Goal: Find specific page/section: Find specific page/section

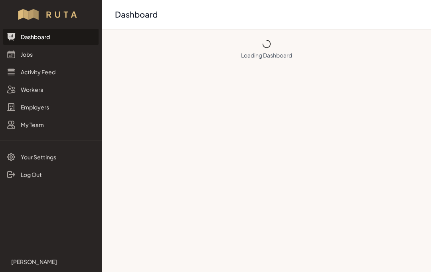
click at [22, 51] on link "Jobs" at bounding box center [50, 54] width 95 height 16
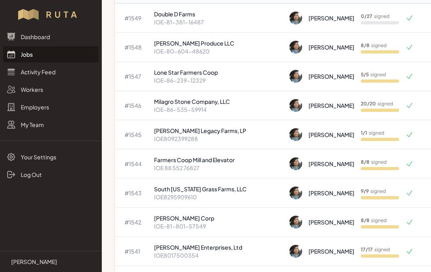
scroll to position [88, 0]
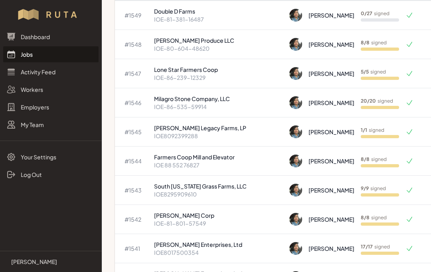
click at [195, 95] on p "Milagro Stone Company, LLC" at bounding box center [218, 99] width 129 height 8
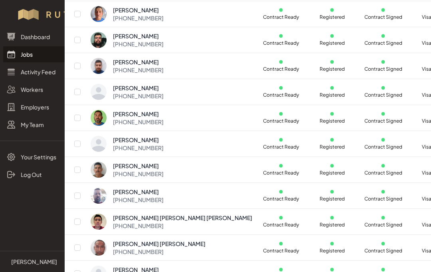
scroll to position [265, 2]
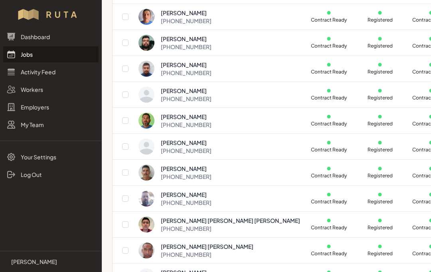
click at [22, 52] on link "Jobs" at bounding box center [50, 54] width 95 height 16
